Goal: Task Accomplishment & Management: Complete application form

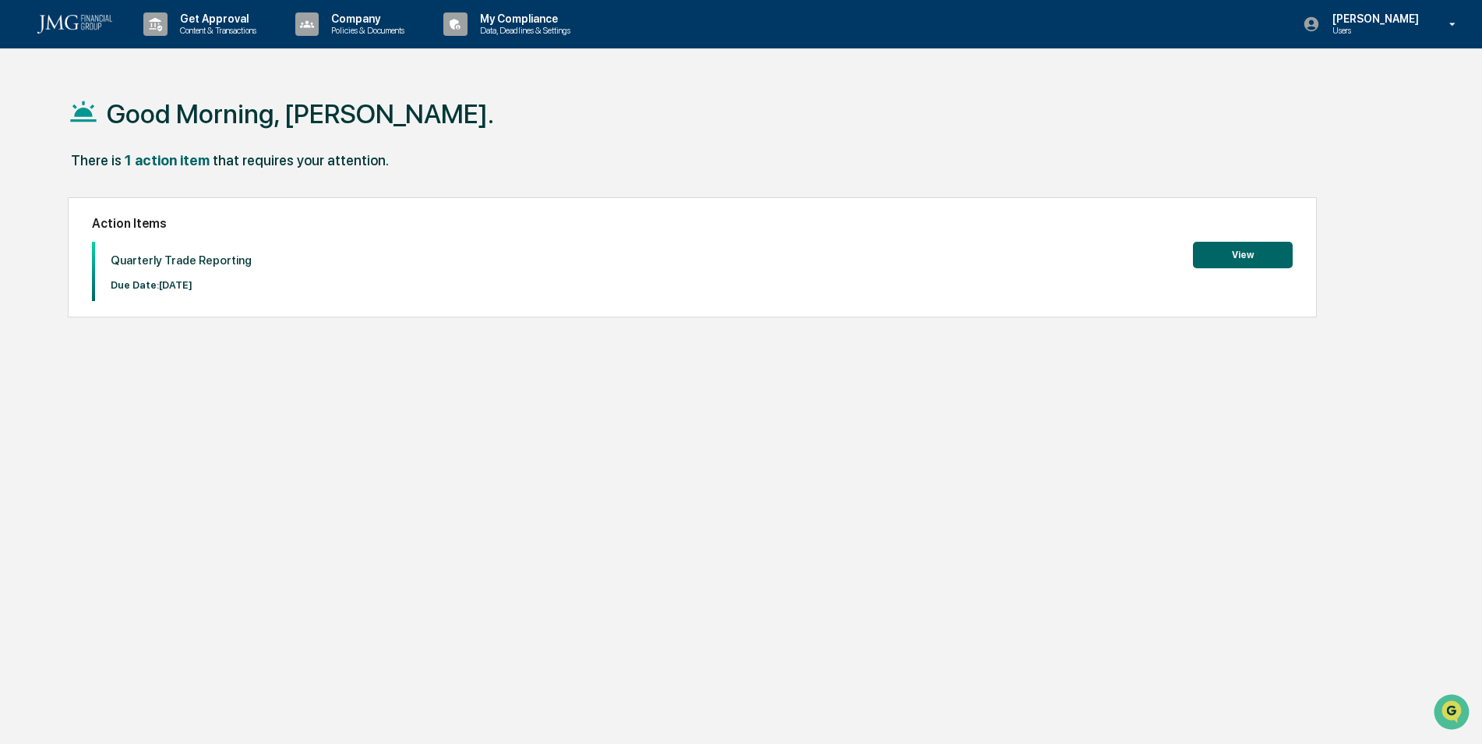
click at [1232, 256] on button "View" at bounding box center [1243, 255] width 100 height 27
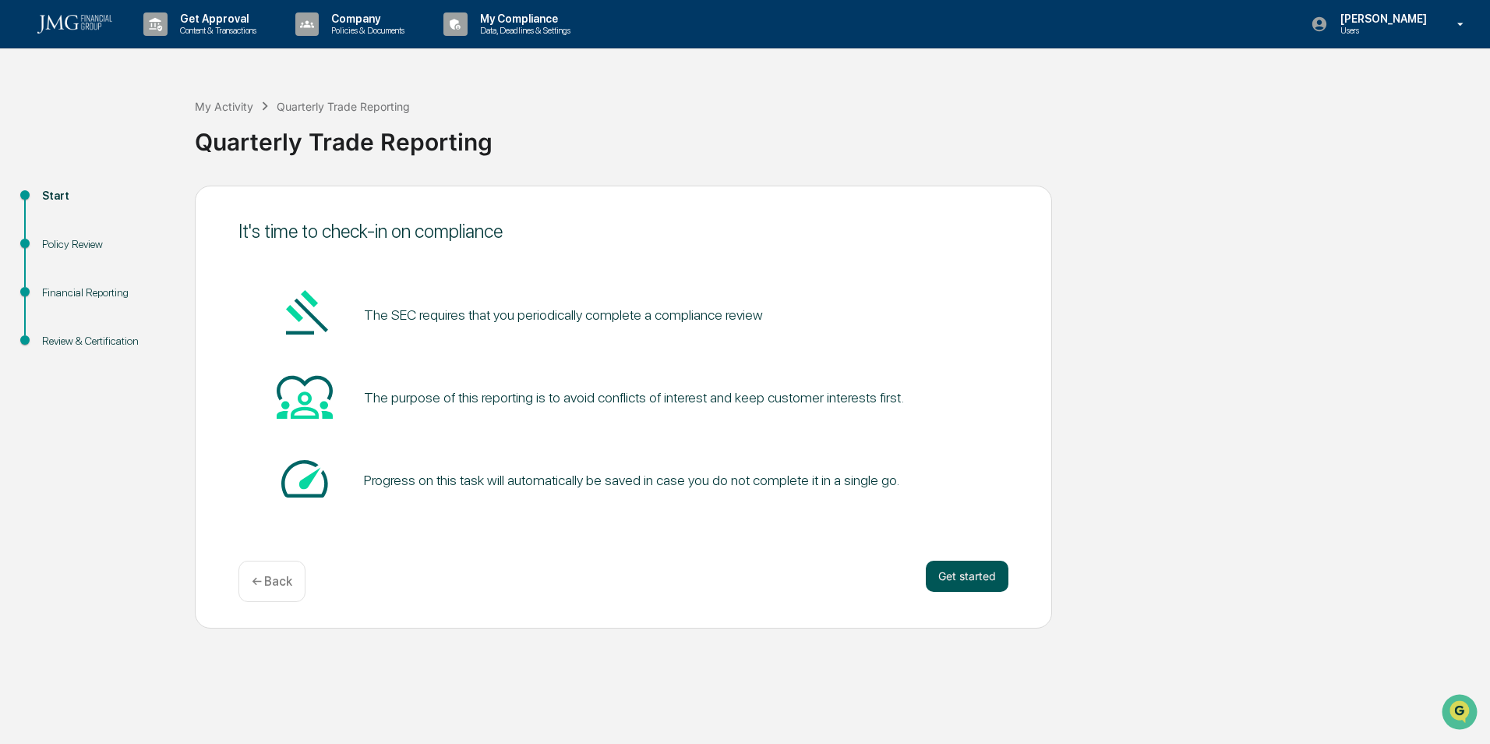
click at [955, 574] on button "Get started" at bounding box center [967, 575] width 83 height 31
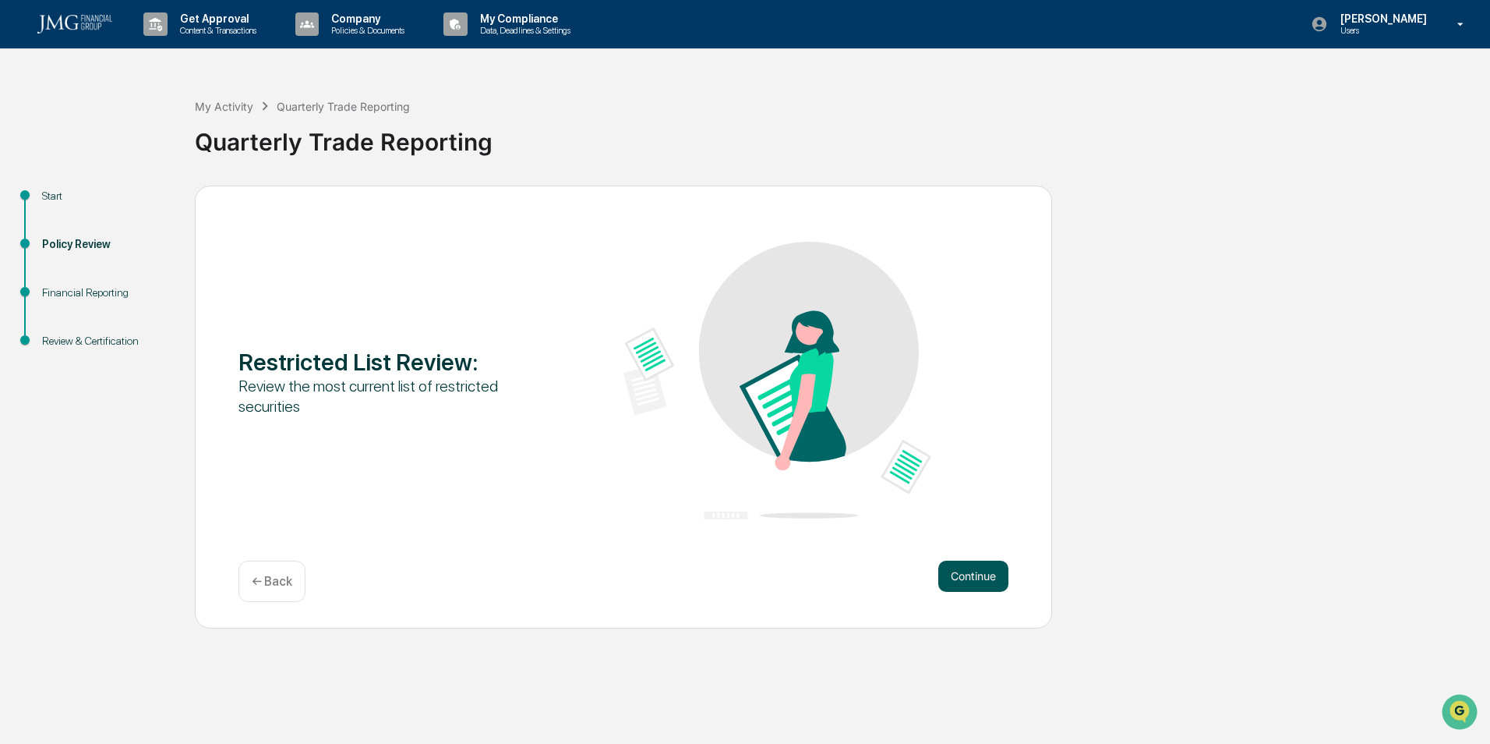
click at [982, 578] on button "Continue" at bounding box center [973, 575] width 70 height 31
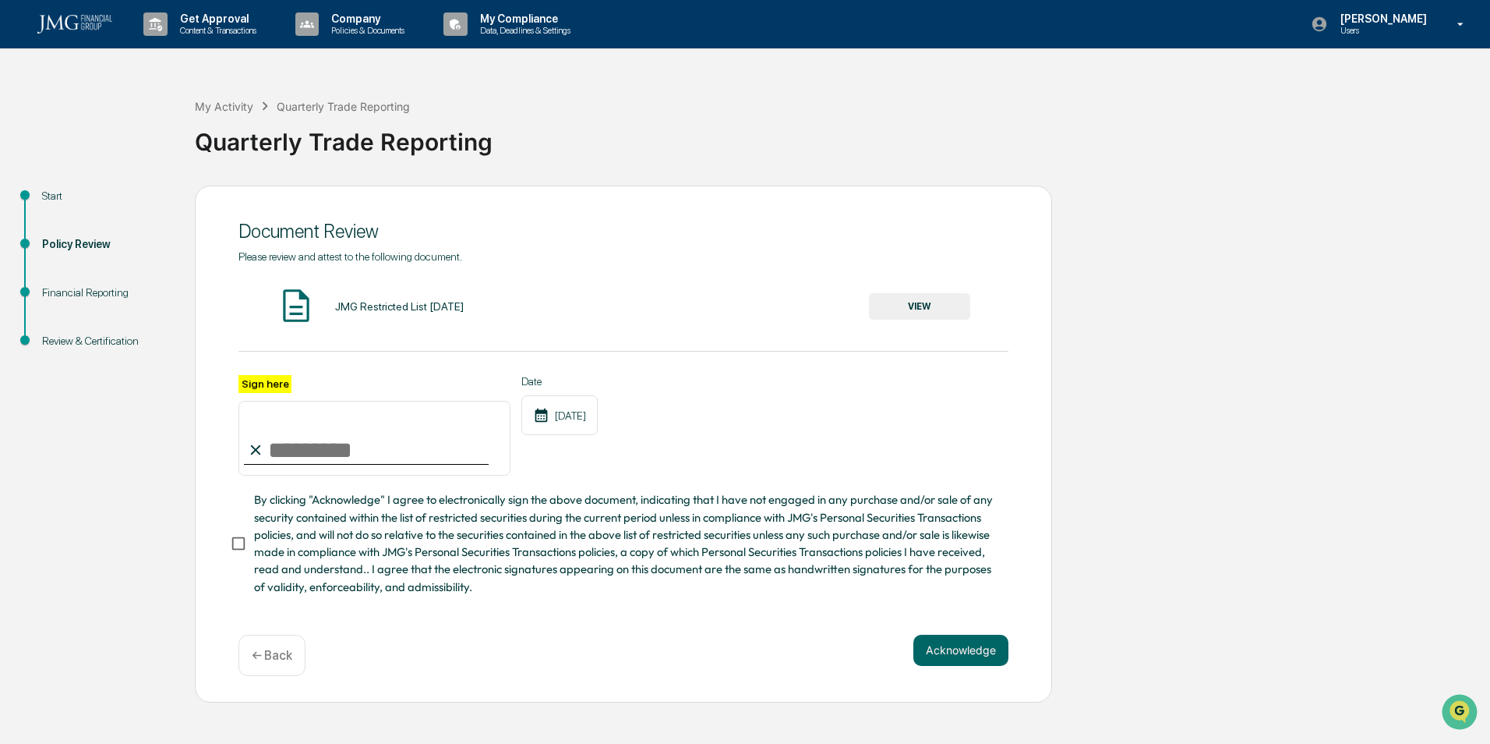
click at [303, 453] on input "Sign here" at bounding box center [375, 438] width 272 height 75
type input "**********"
click at [959, 650] on button "Acknowledge" at bounding box center [961, 649] width 95 height 31
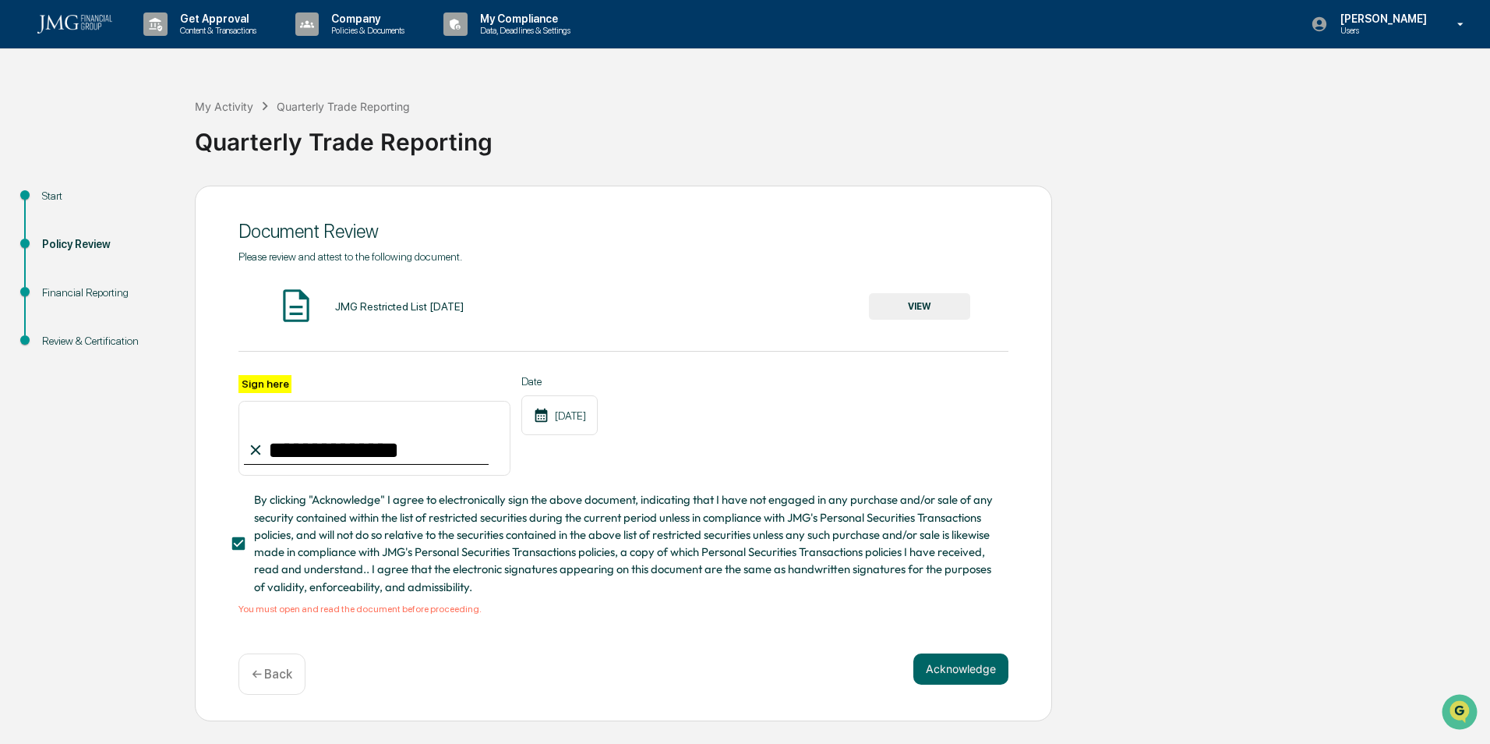
click at [910, 304] on button "VIEW" at bounding box center [919, 306] width 101 height 27
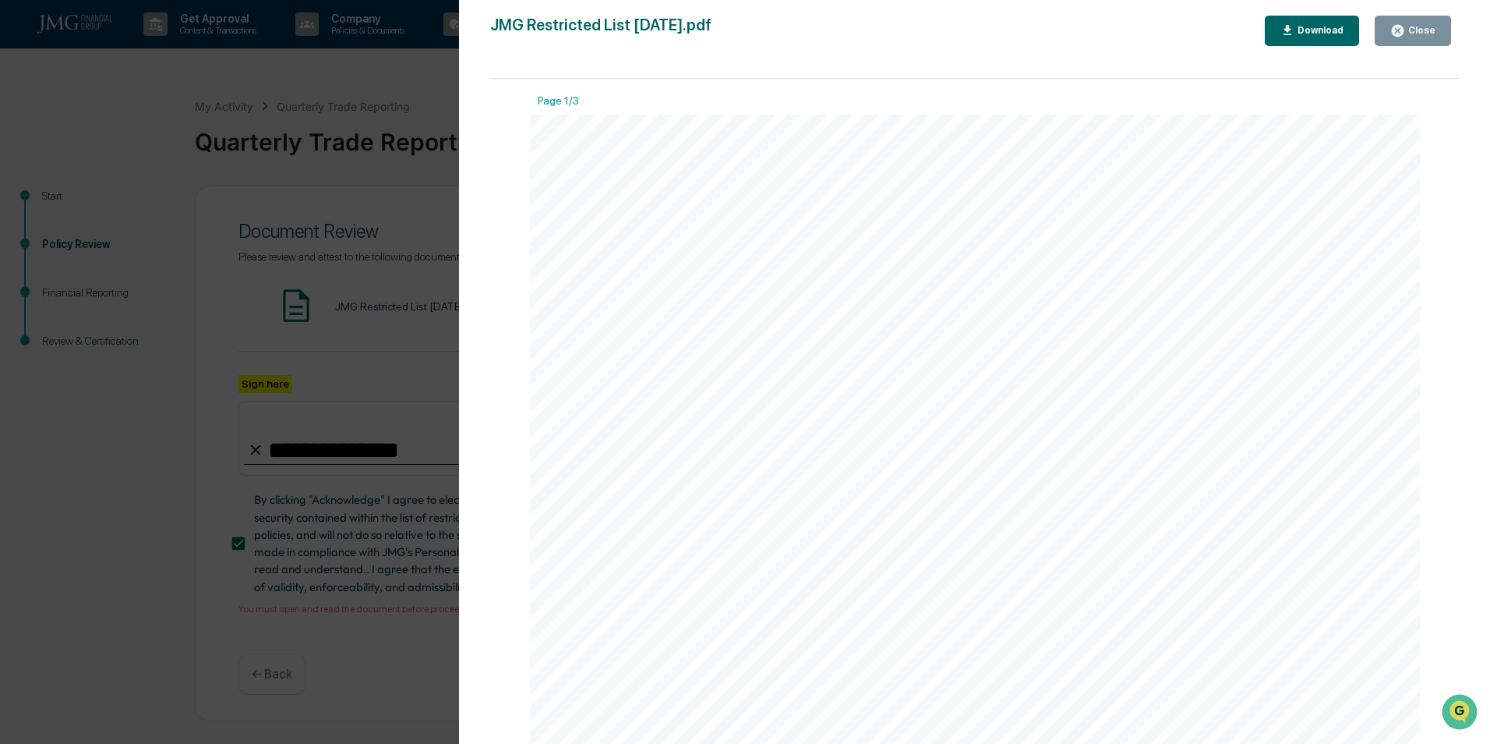
click at [1434, 26] on div "Close" at bounding box center [1420, 30] width 30 height 11
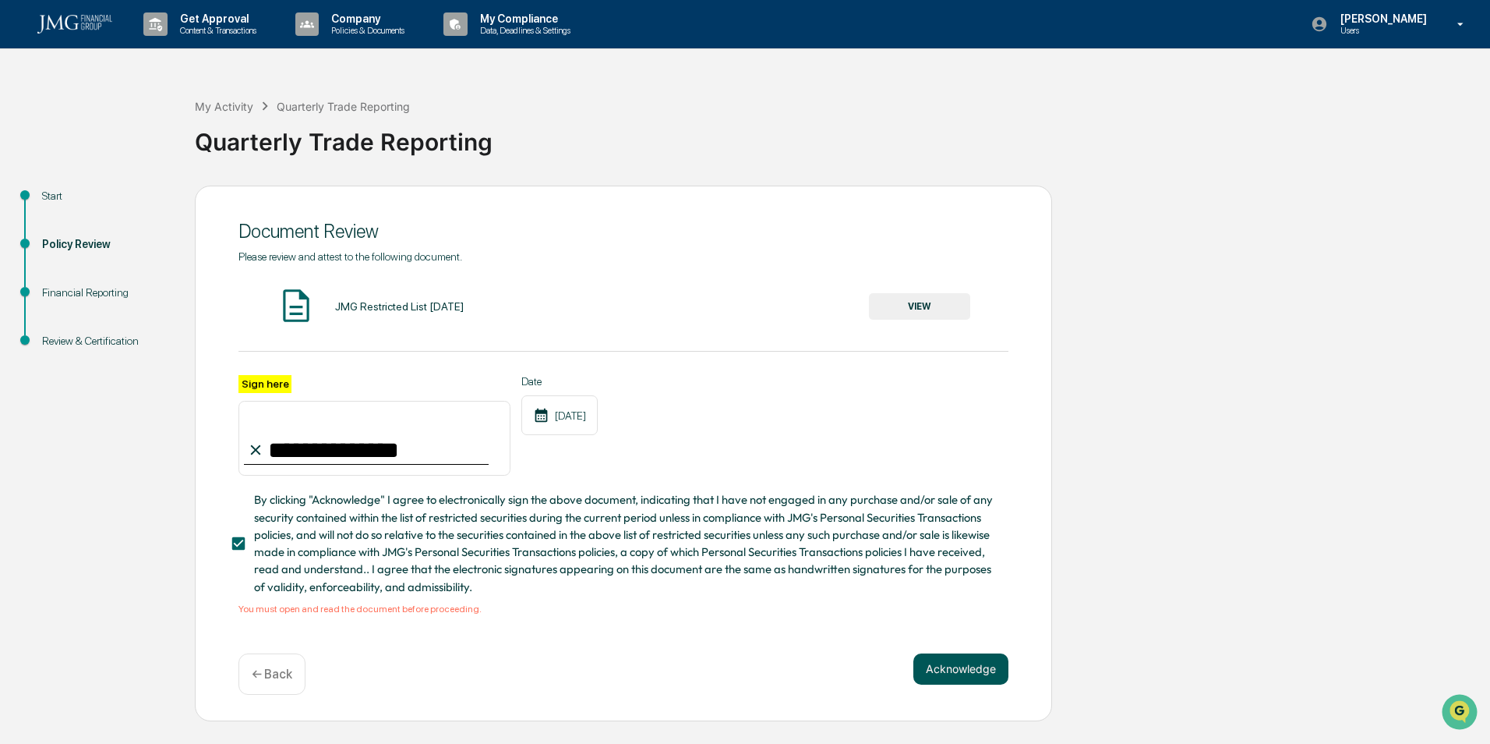
click at [958, 673] on button "Acknowledge" at bounding box center [961, 668] width 95 height 31
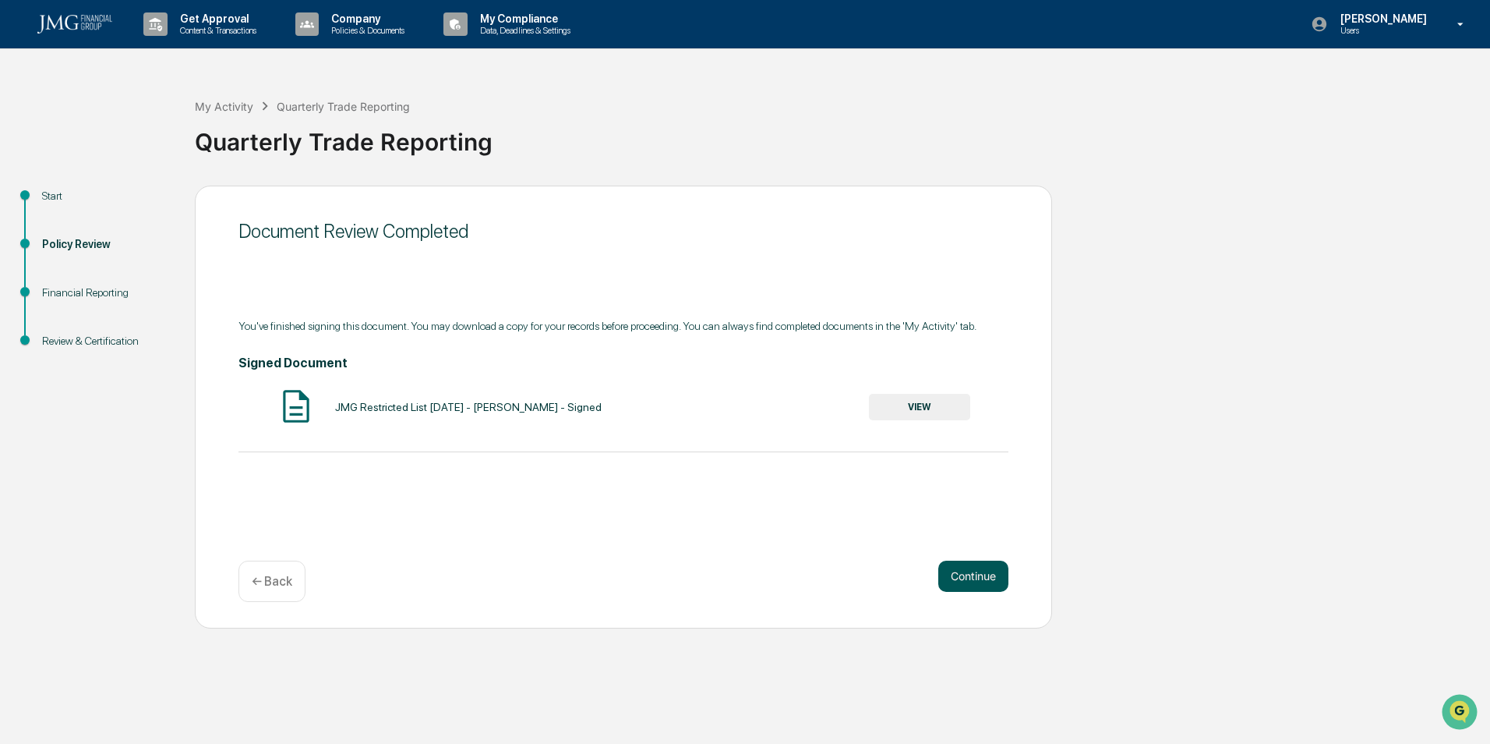
click at [972, 575] on button "Continue" at bounding box center [973, 575] width 70 height 31
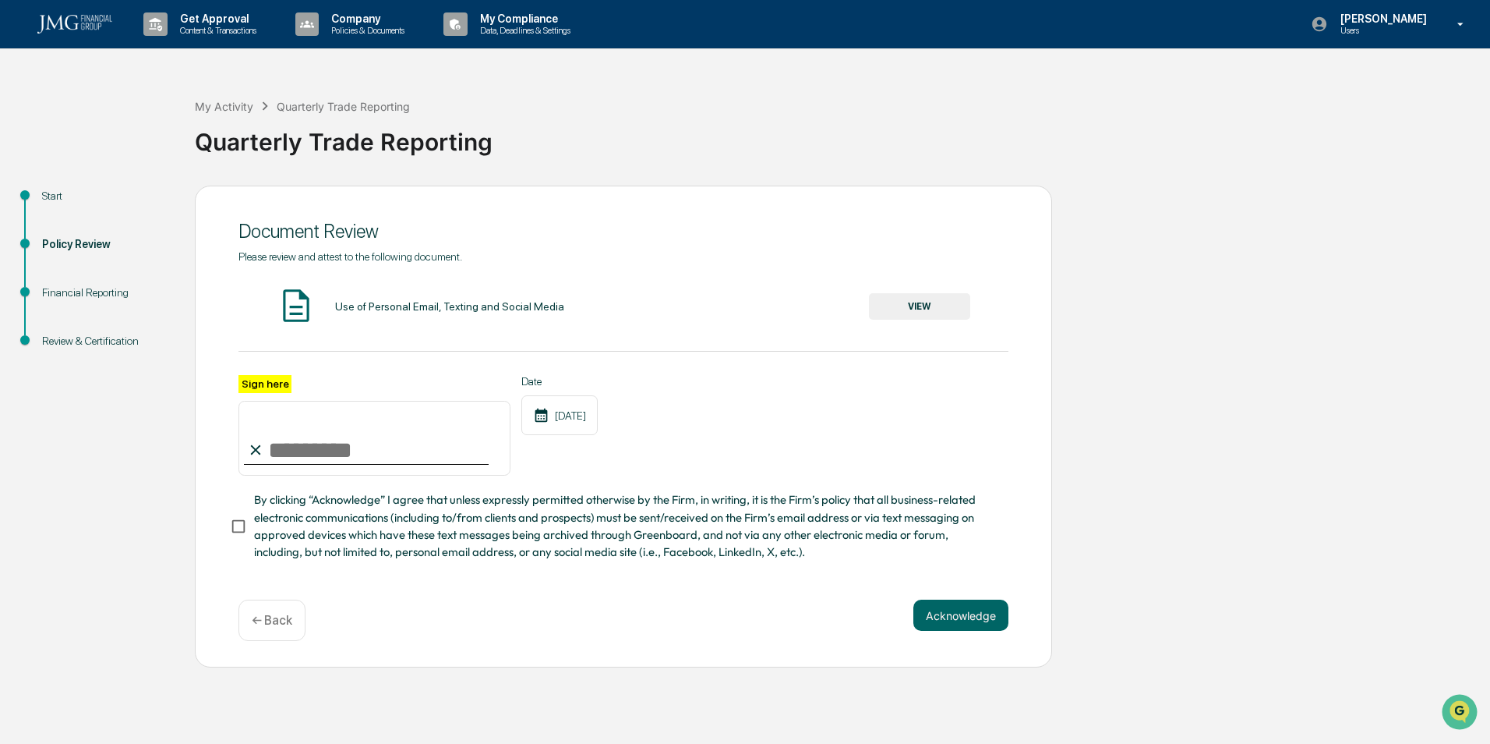
click at [359, 460] on input "Sign here" at bounding box center [375, 438] width 272 height 75
type input "**********"
click at [946, 312] on button "VIEW" at bounding box center [919, 306] width 101 height 27
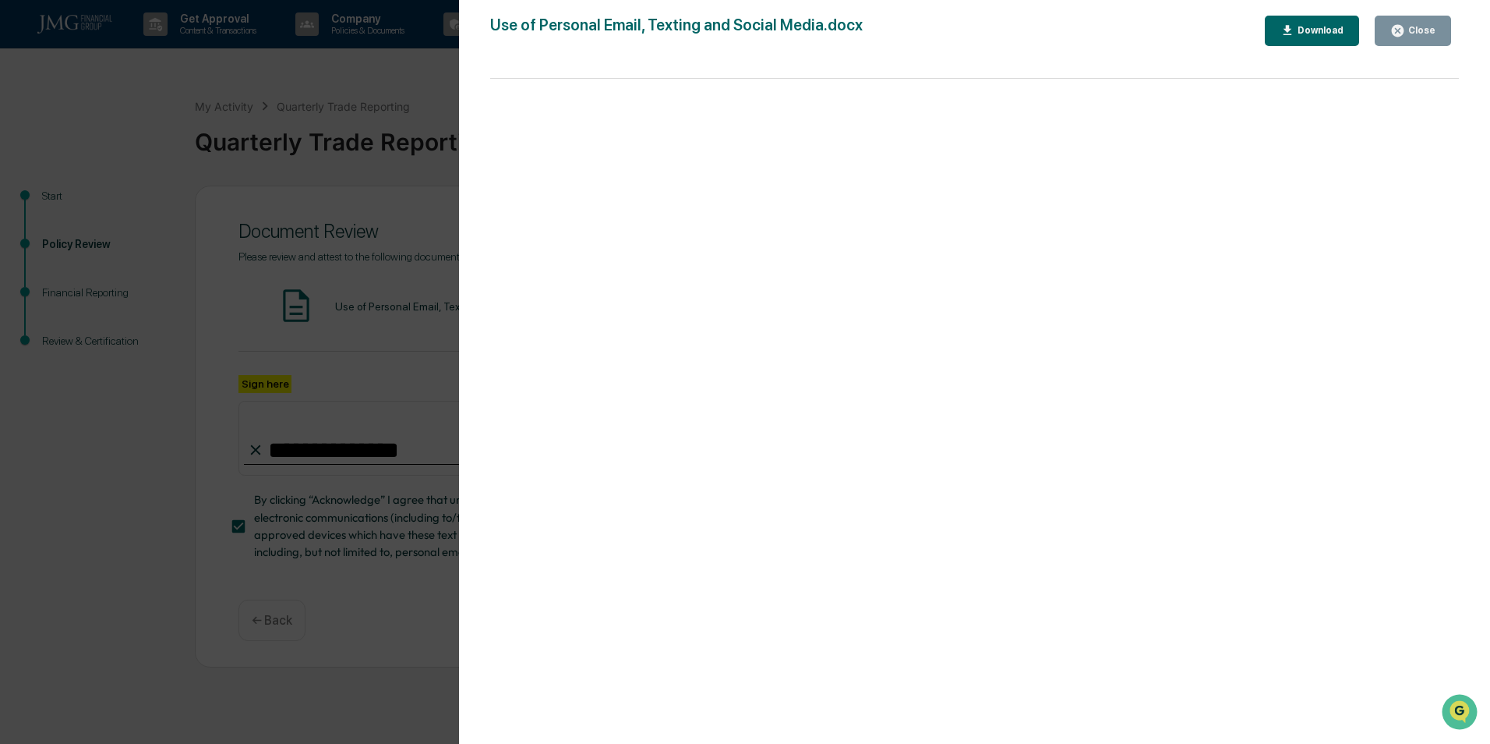
click at [1425, 32] on div "Close" at bounding box center [1420, 30] width 30 height 11
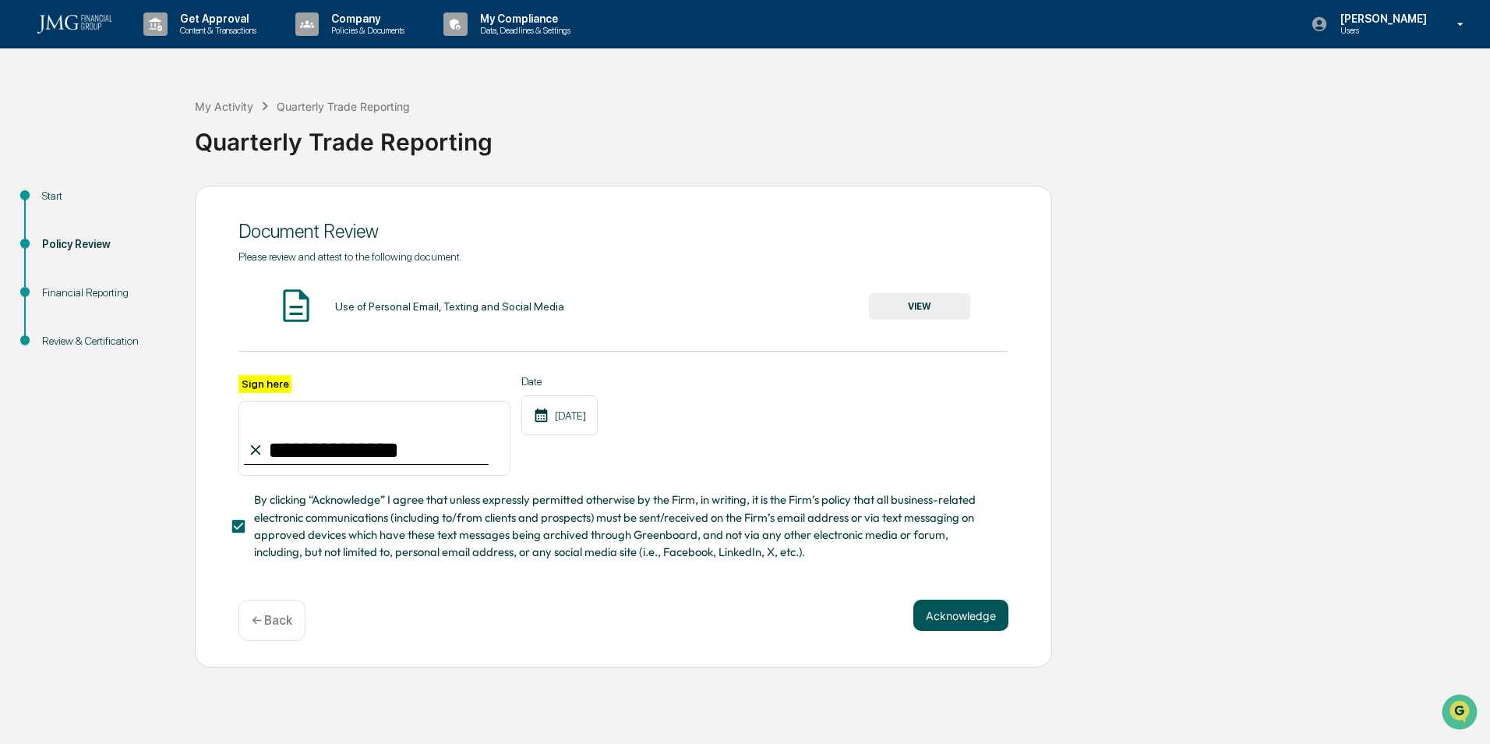
click at [945, 612] on button "Acknowledge" at bounding box center [961, 614] width 95 height 31
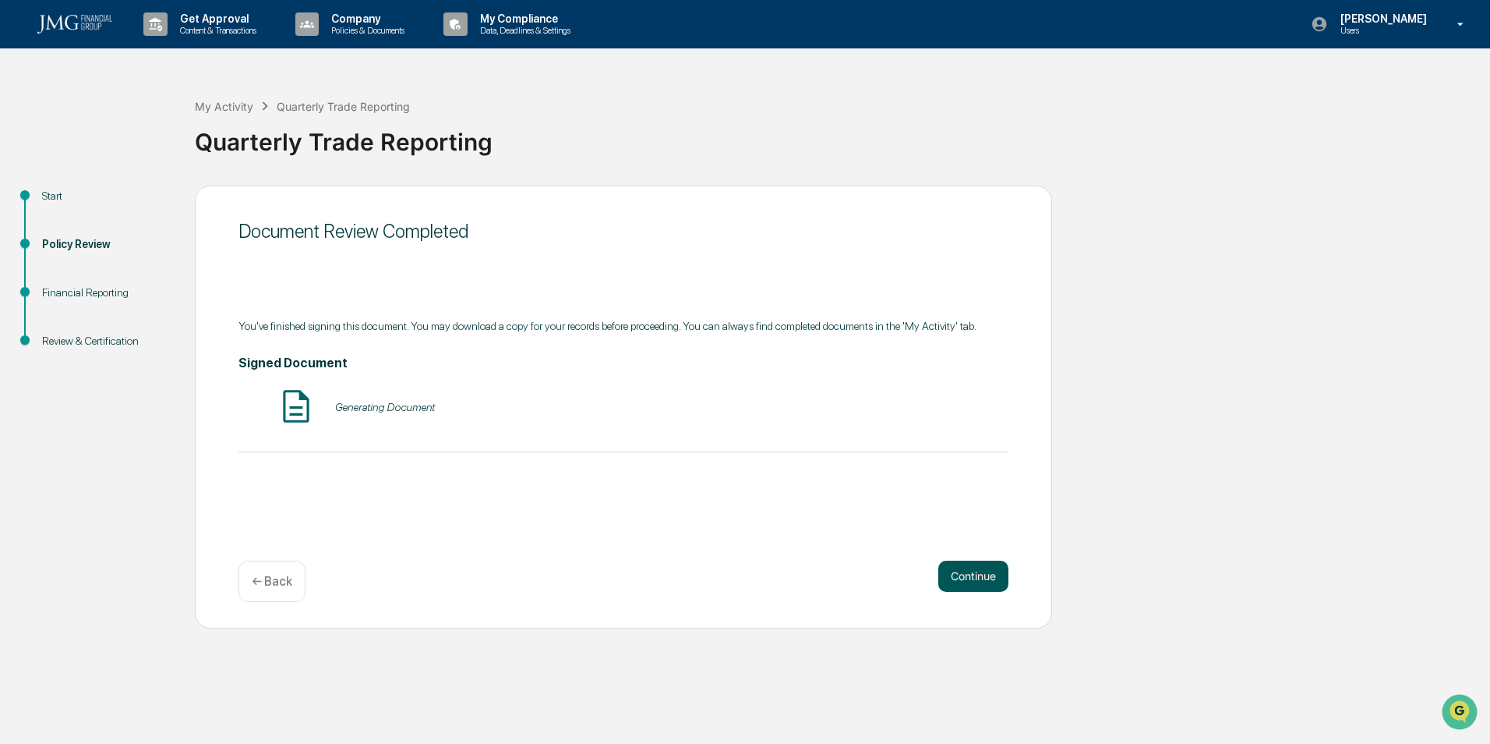
drag, startPoint x: 984, startPoint y: 593, endPoint x: 980, endPoint y: 585, distance: 9.8
click at [984, 592] on div "Continue ← Back" at bounding box center [624, 580] width 770 height 41
click at [978, 585] on button "Continue" at bounding box center [973, 575] width 70 height 31
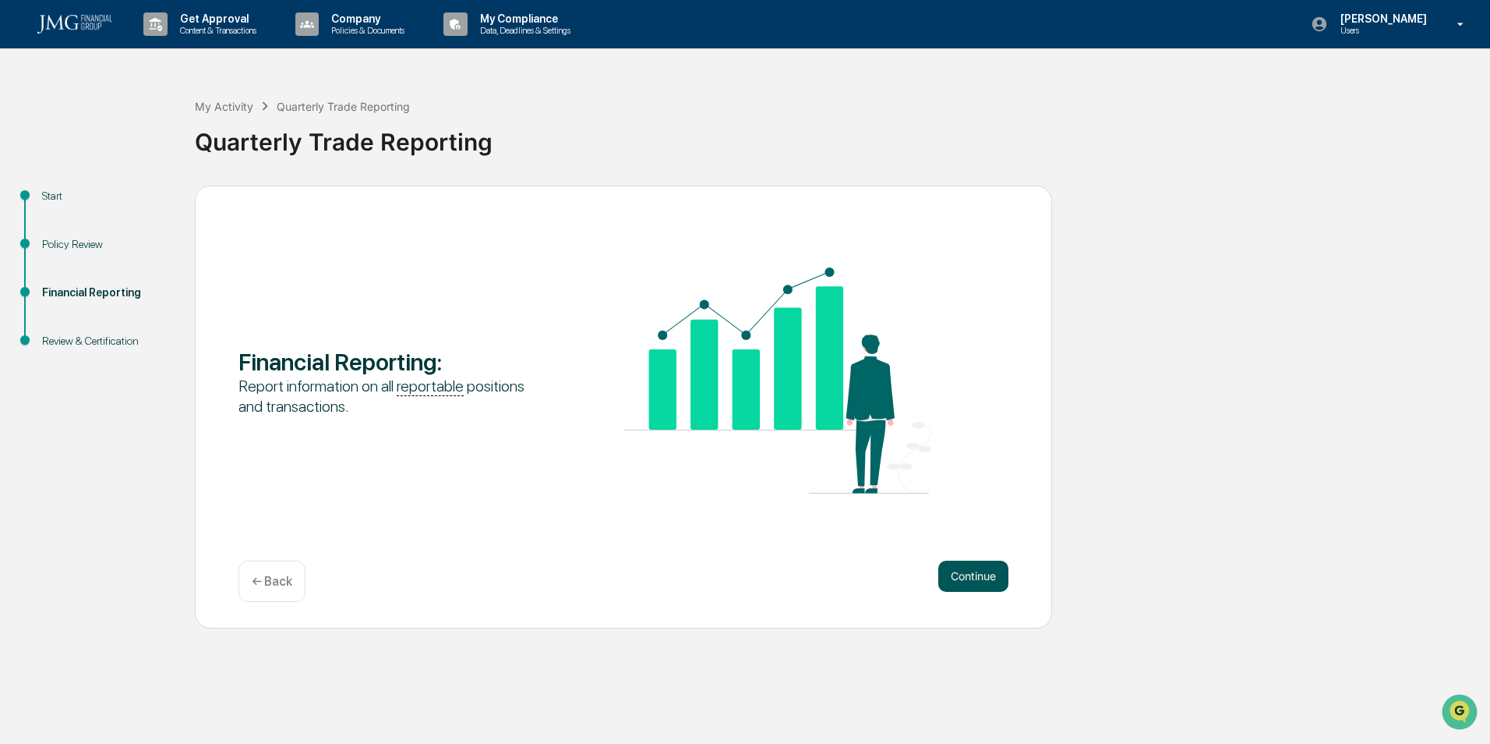
click at [979, 573] on button "Continue" at bounding box center [973, 575] width 70 height 31
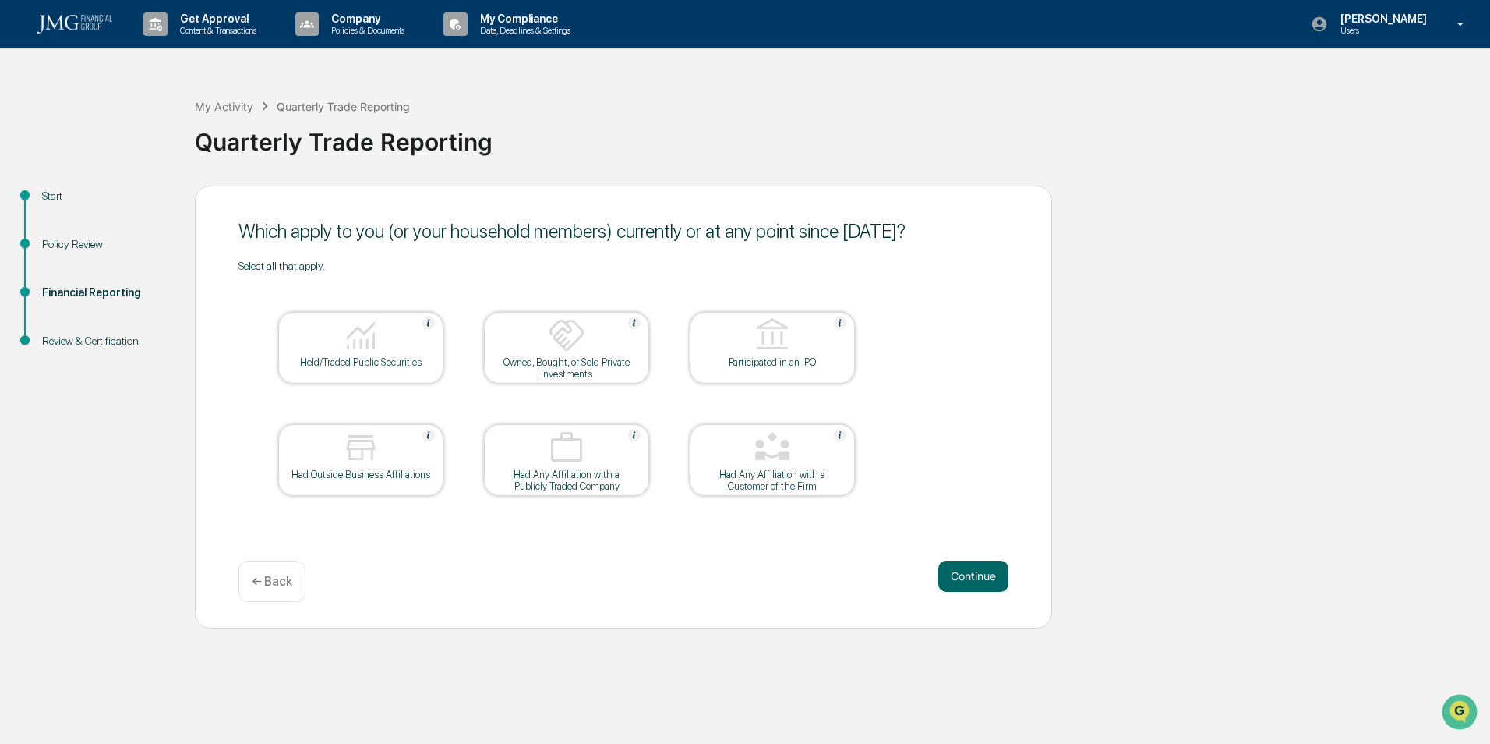
click at [358, 466] on div at bounding box center [361, 449] width 156 height 40
click at [492, 566] on div "Continue ← Back" at bounding box center [624, 580] width 770 height 41
click at [983, 582] on button "Continue" at bounding box center [973, 575] width 70 height 31
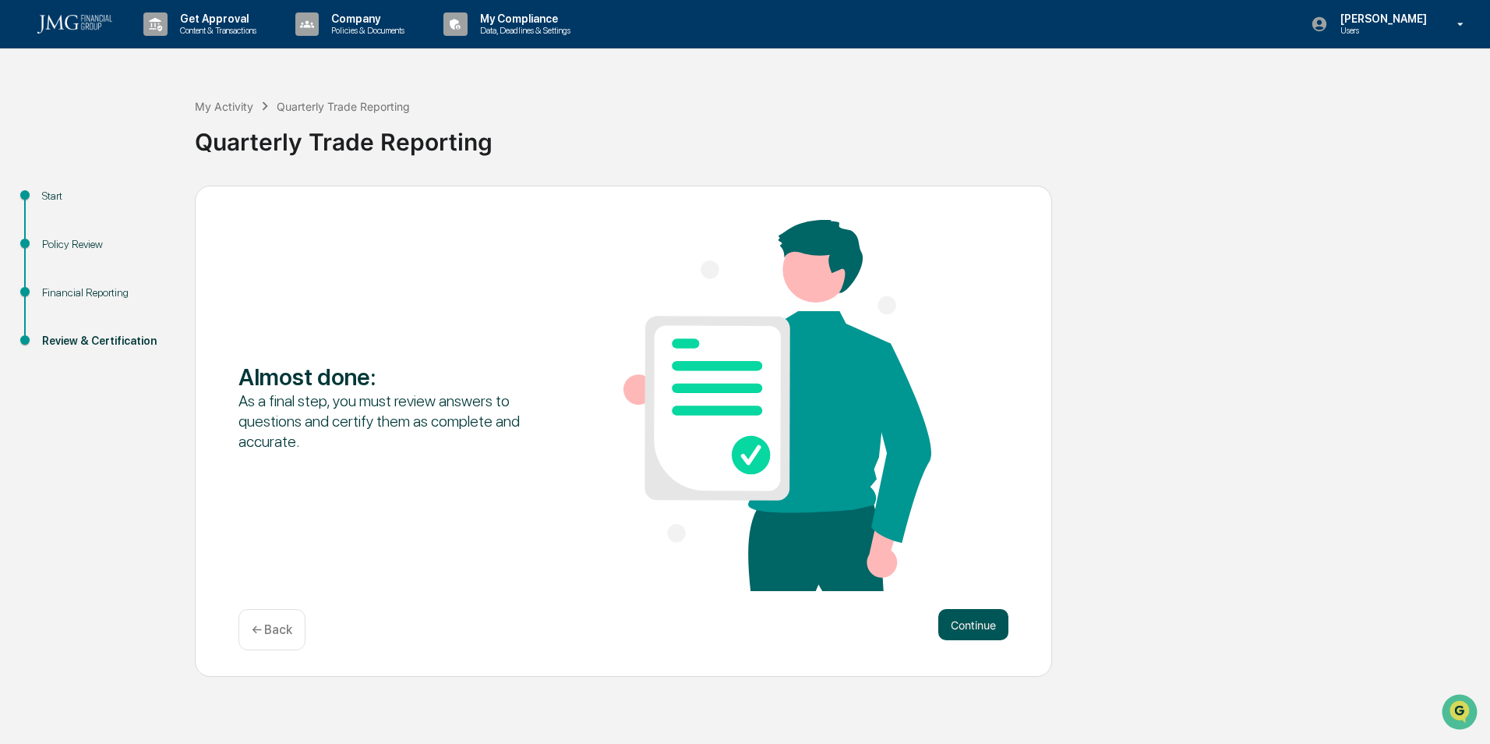
click at [986, 632] on button "Continue" at bounding box center [973, 624] width 70 height 31
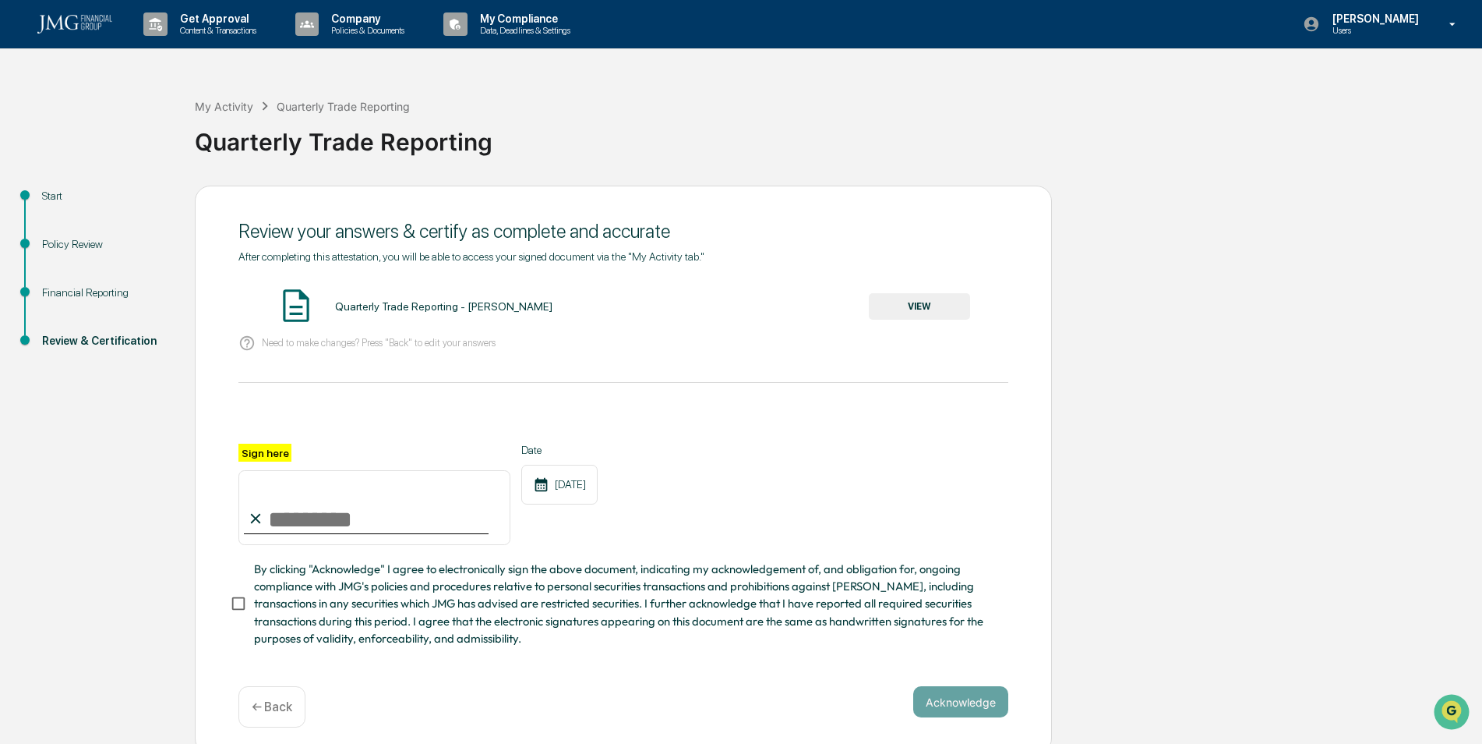
click at [361, 525] on input "Sign here" at bounding box center [375, 507] width 272 height 75
type input "**********"
click at [903, 314] on button "VIEW" at bounding box center [919, 306] width 101 height 27
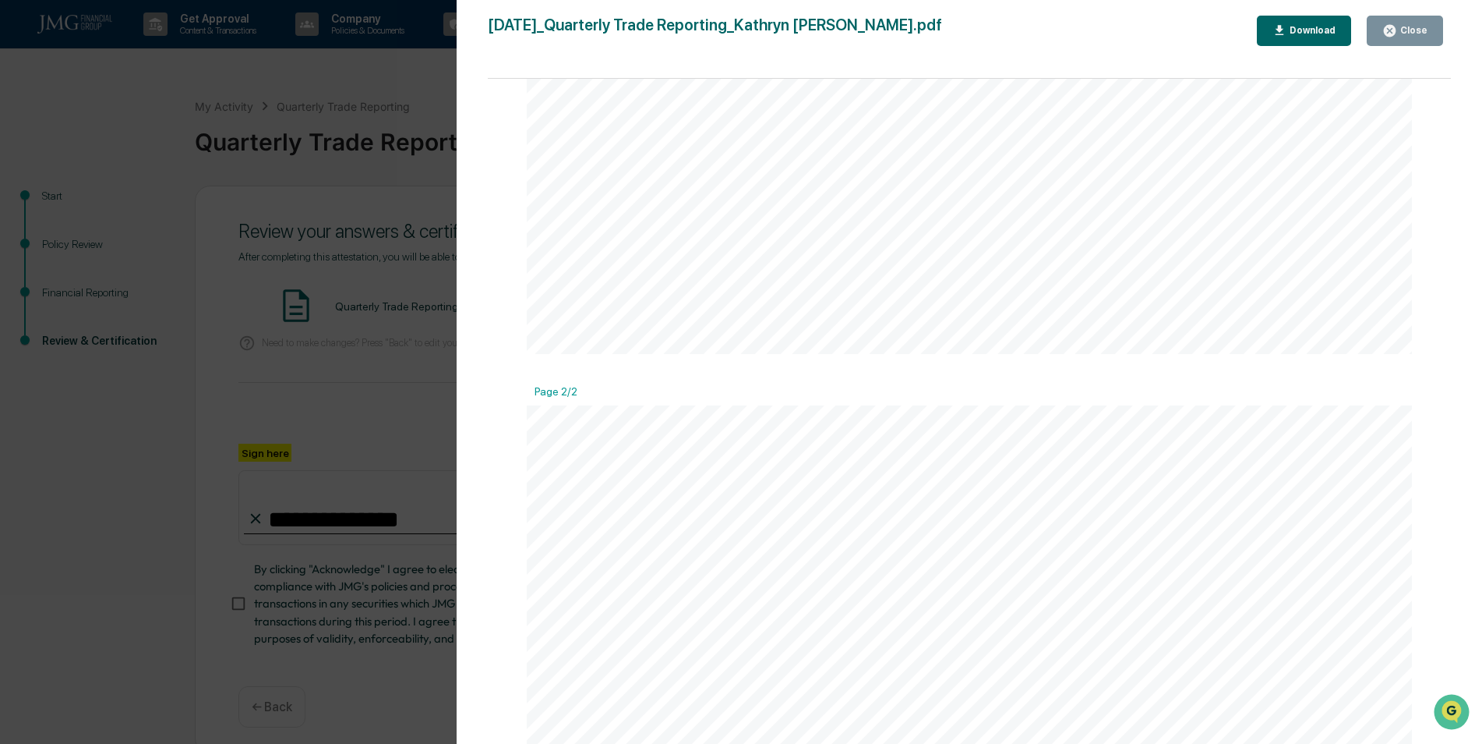
scroll to position [546, 0]
click at [1387, 27] on icon "button" at bounding box center [1390, 30] width 15 height 15
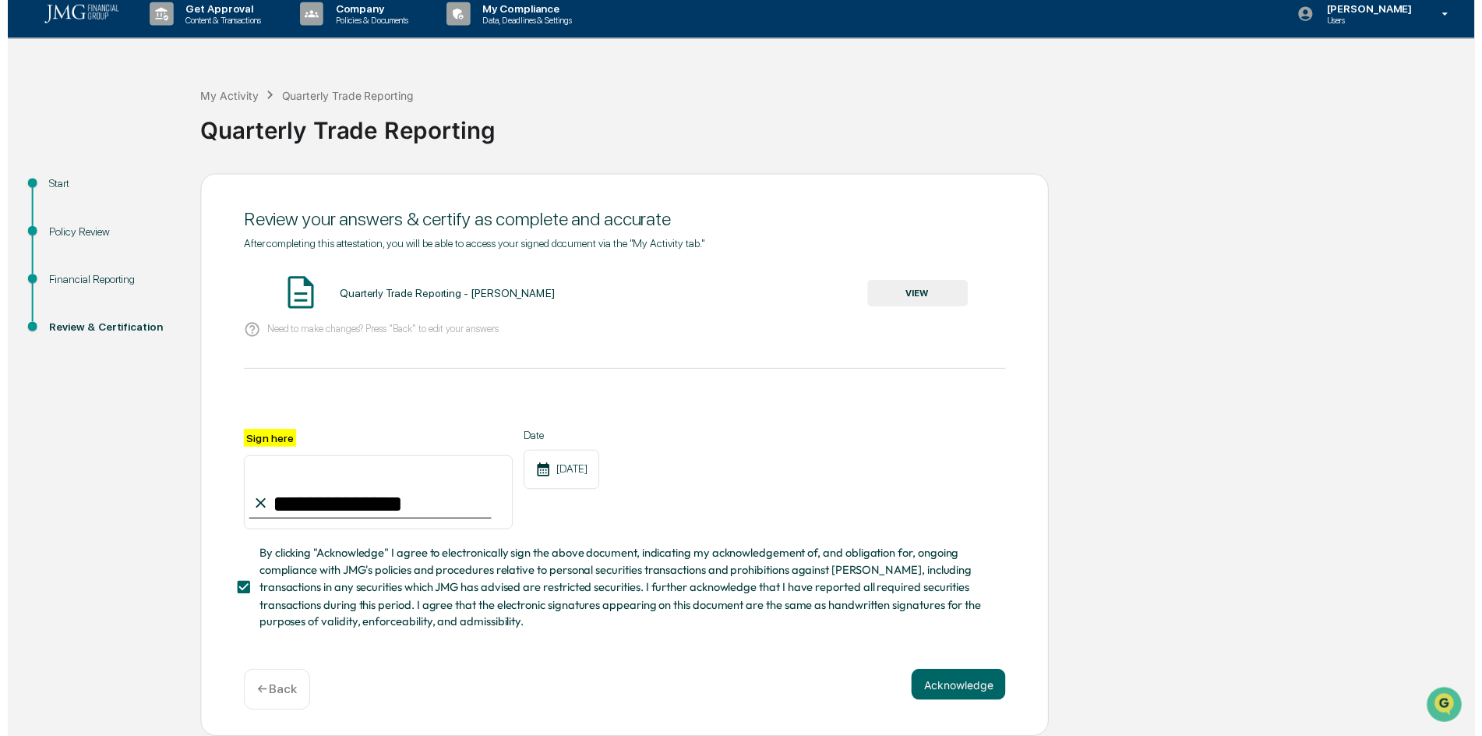
scroll to position [15, 0]
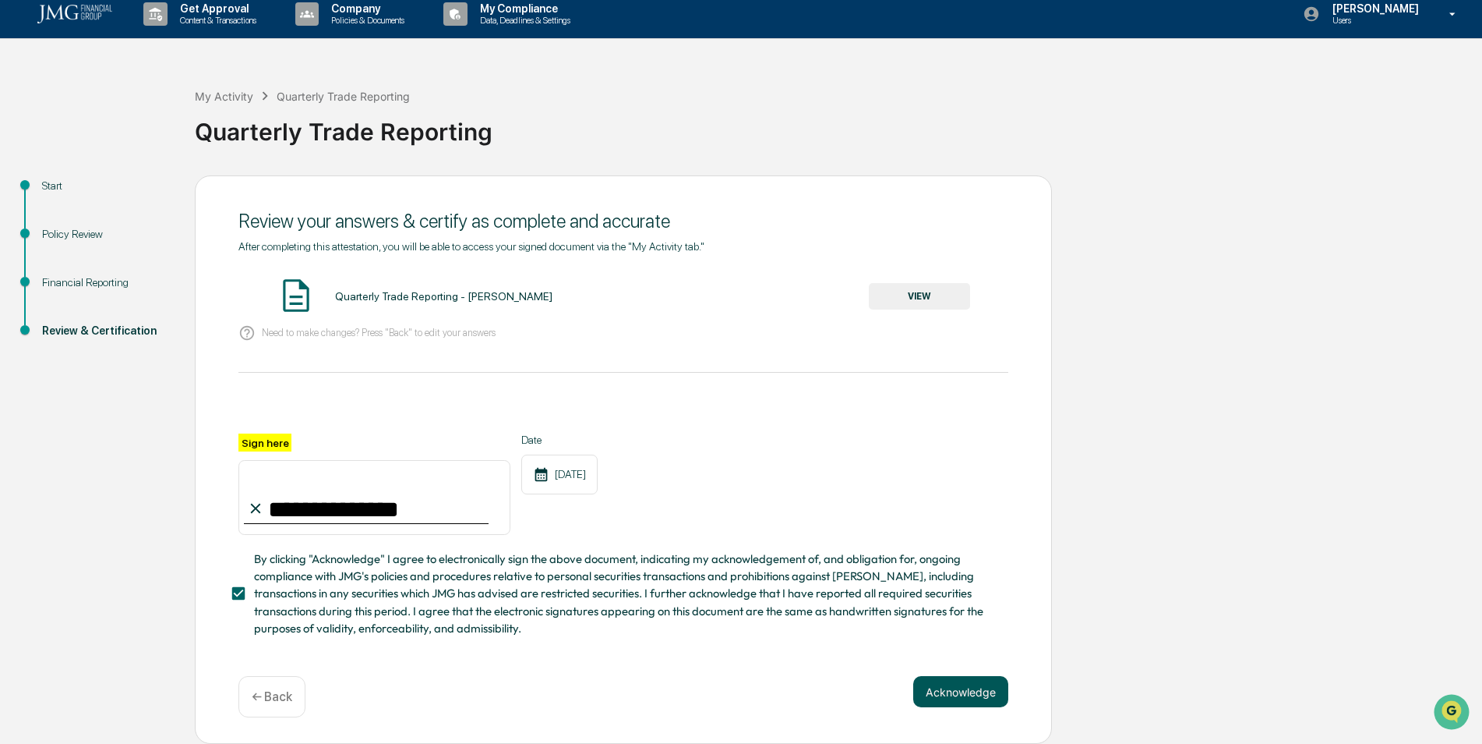
click at [971, 695] on button "Acknowledge" at bounding box center [961, 691] width 95 height 31
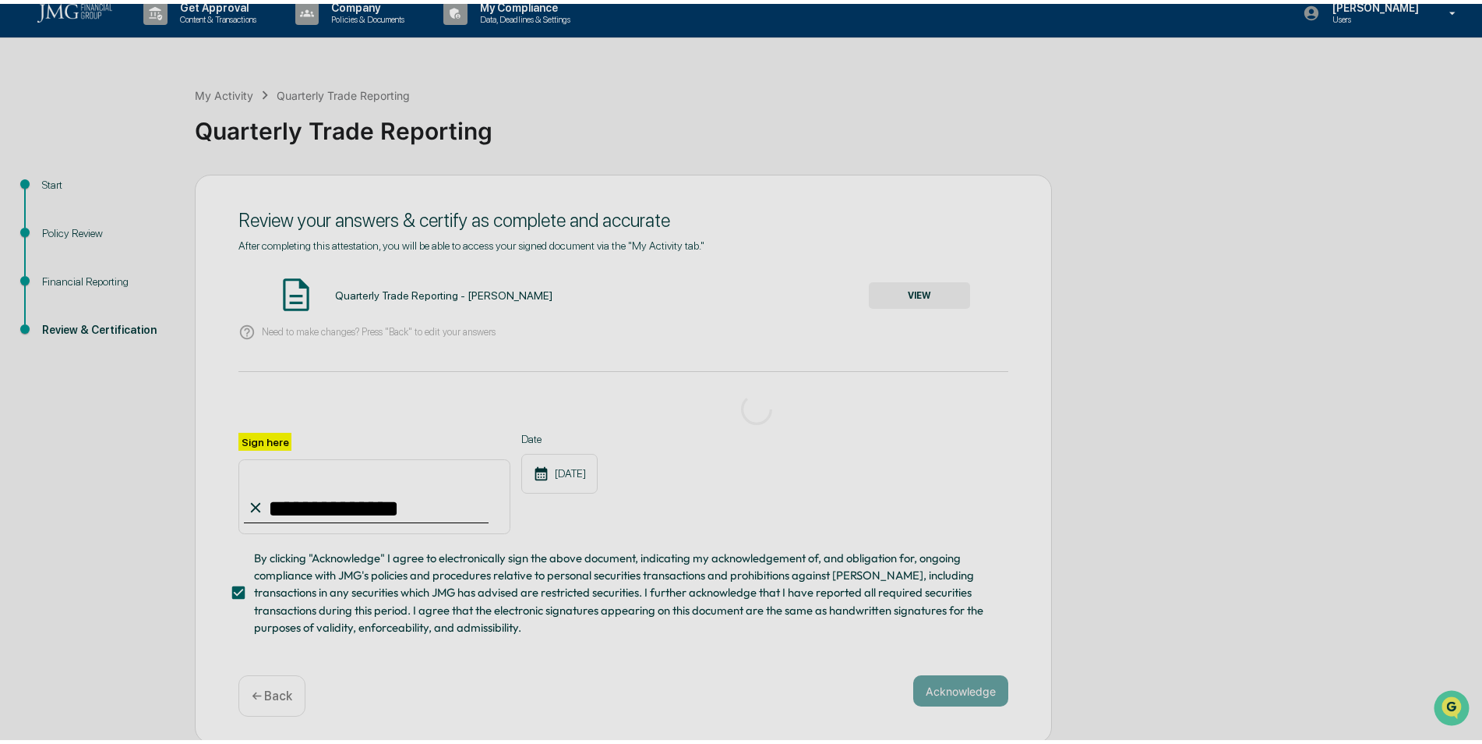
scroll to position [0, 0]
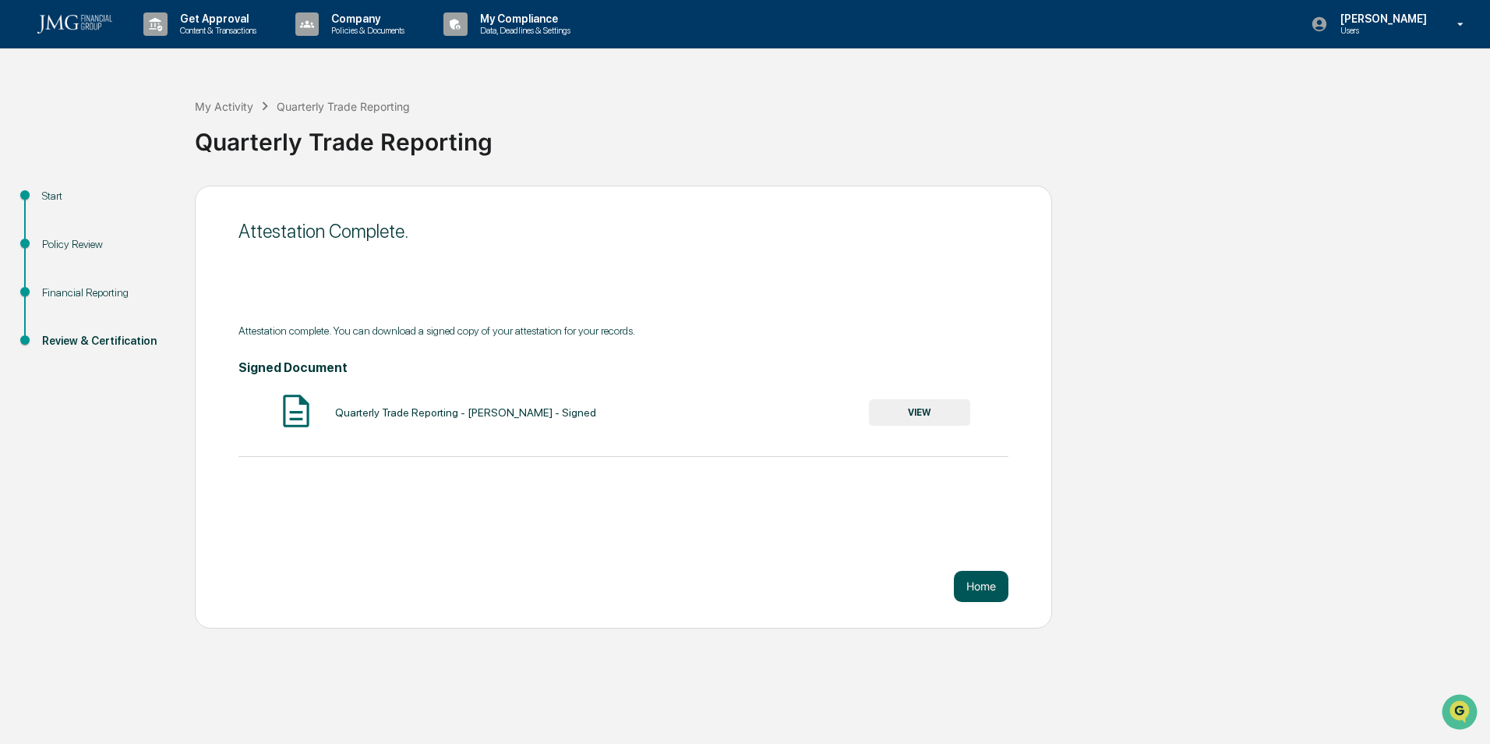
click at [995, 595] on button "Home" at bounding box center [981, 586] width 55 height 31
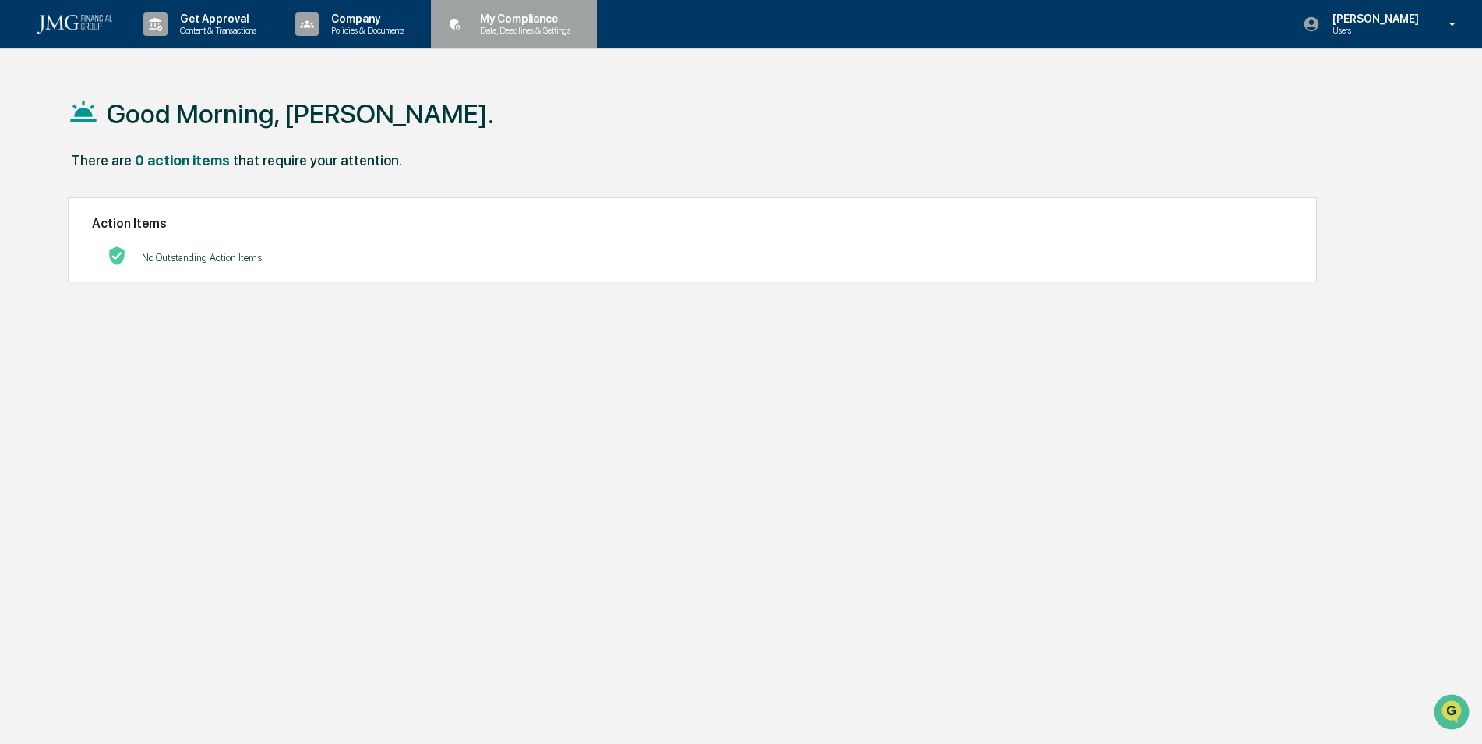
click at [505, 30] on p "Data, Deadlines & Settings" at bounding box center [523, 30] width 111 height 11
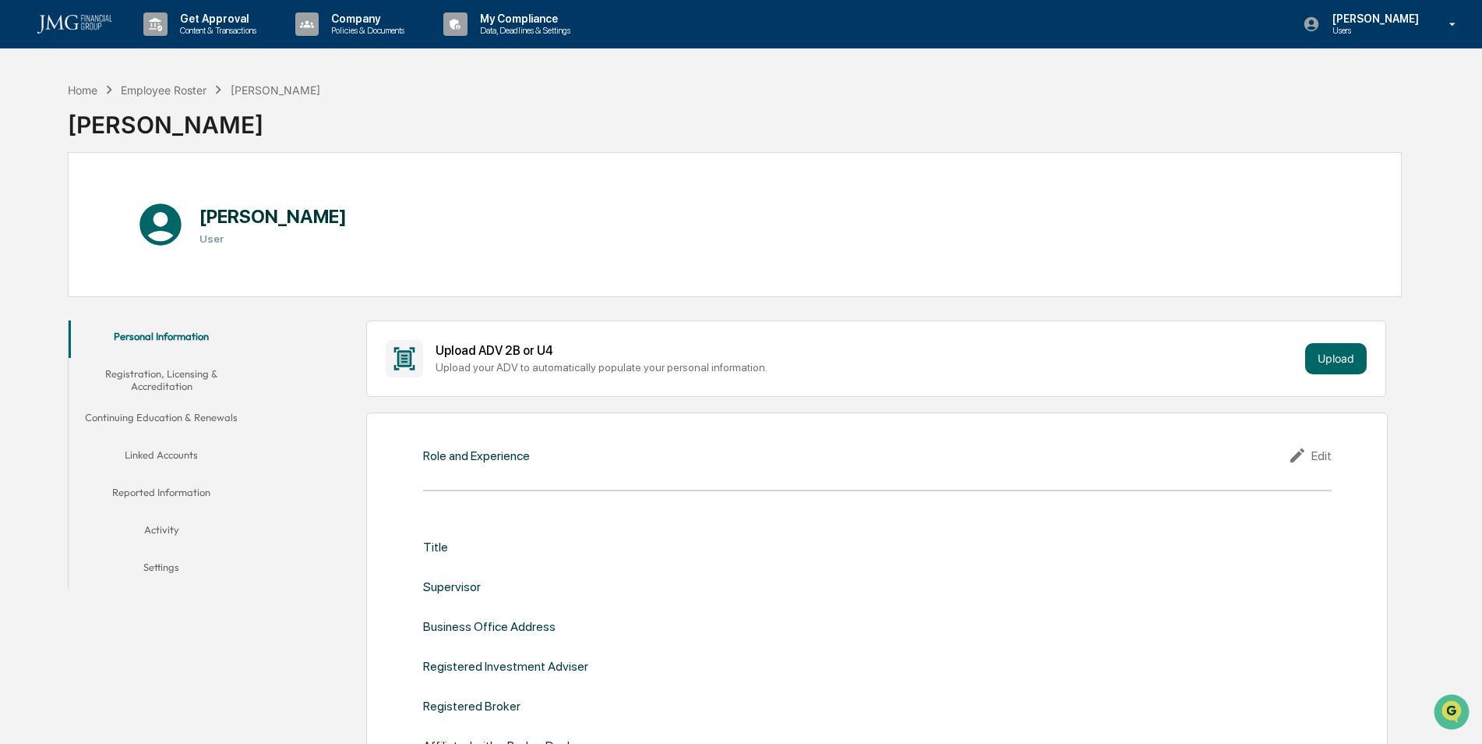
click at [135, 445] on button "Linked Accounts" at bounding box center [162, 457] width 186 height 37
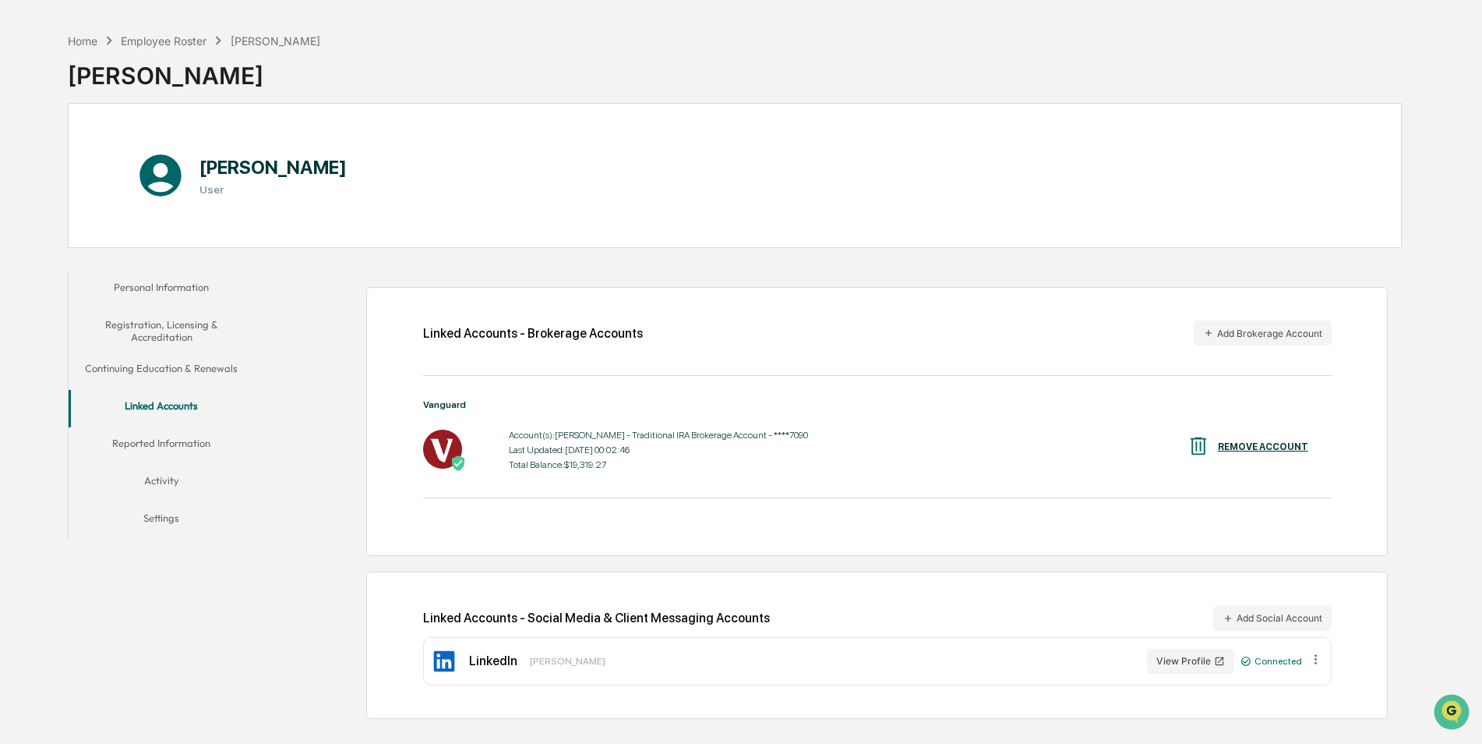
scroll to position [74, 0]
